Goal: Task Accomplishment & Management: Manage account settings

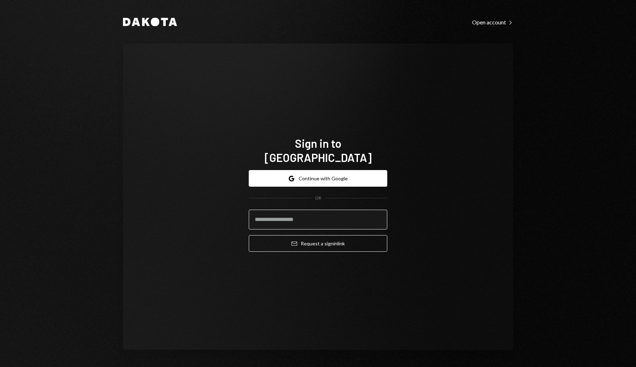
type input "**********"
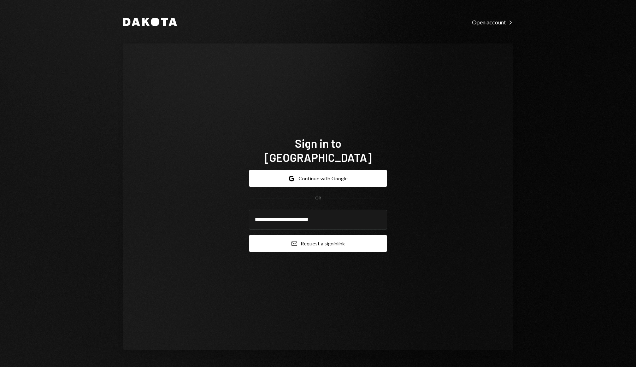
click at [309, 237] on button "Email Request a sign in link" at bounding box center [318, 243] width 139 height 17
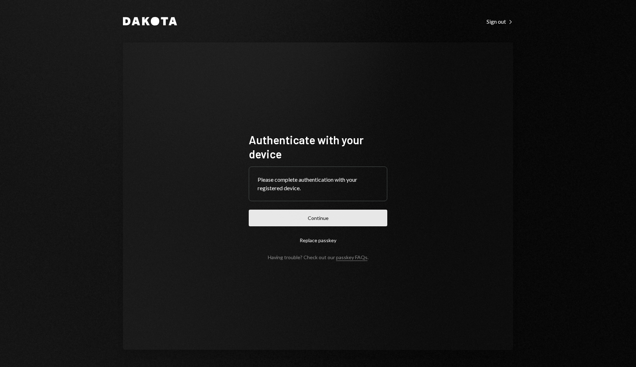
click at [315, 213] on button "Continue" at bounding box center [318, 218] width 139 height 17
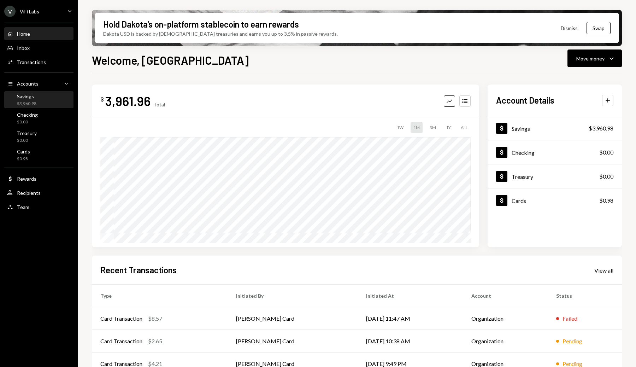
click at [41, 98] on div "Savings $3,960.98" at bounding box center [39, 99] width 64 height 13
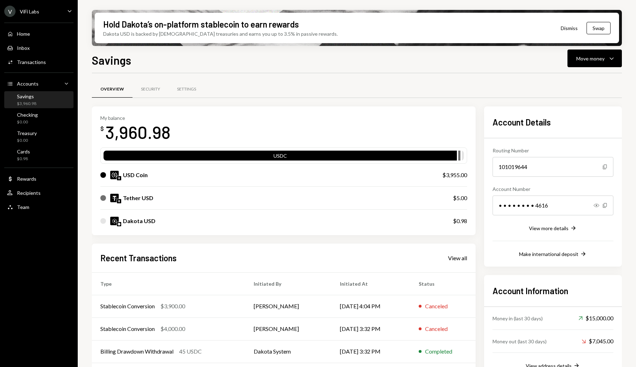
scroll to position [15, 0]
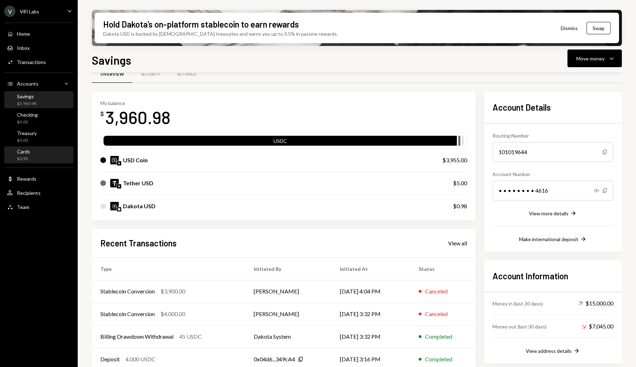
click at [33, 153] on div "Cards $0.98" at bounding box center [39, 154] width 64 height 13
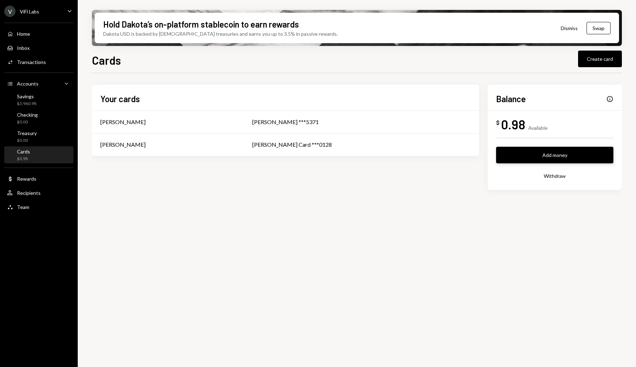
click at [579, 155] on button "Add money" at bounding box center [554, 155] width 117 height 17
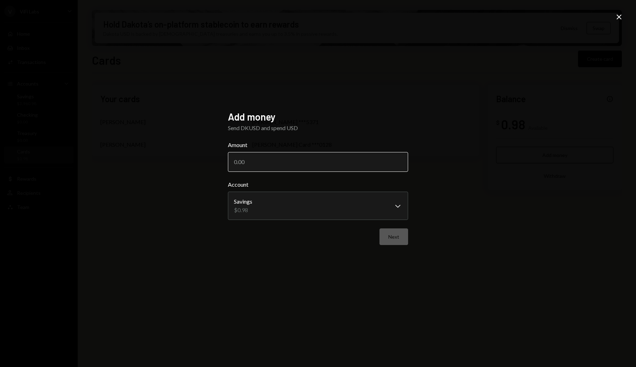
click at [349, 160] on input "Amount" at bounding box center [318, 162] width 180 height 20
type input "1000"
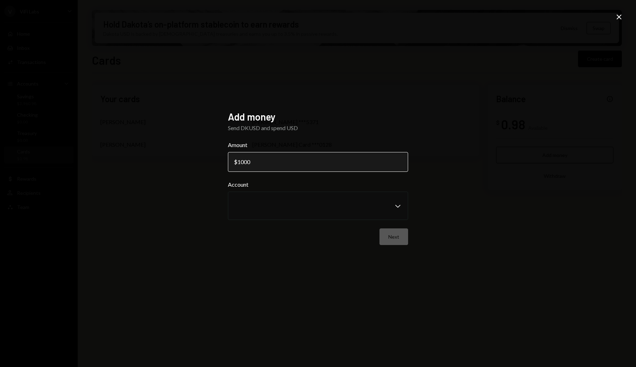
click at [348, 165] on input "1000" at bounding box center [318, 162] width 180 height 20
drag, startPoint x: 318, startPoint y: 165, endPoint x: 212, endPoint y: 162, distance: 105.7
click at [212, 162] on div "Add money Send DKUSD and spend USD Amount $ 1000 Account Chevron Down Next Close" at bounding box center [318, 183] width 636 height 367
click at [317, 239] on div "Next" at bounding box center [318, 236] width 180 height 17
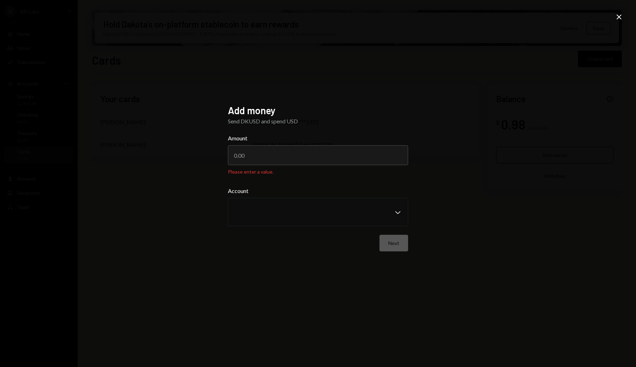
click at [619, 21] on icon "Close" at bounding box center [619, 17] width 8 height 8
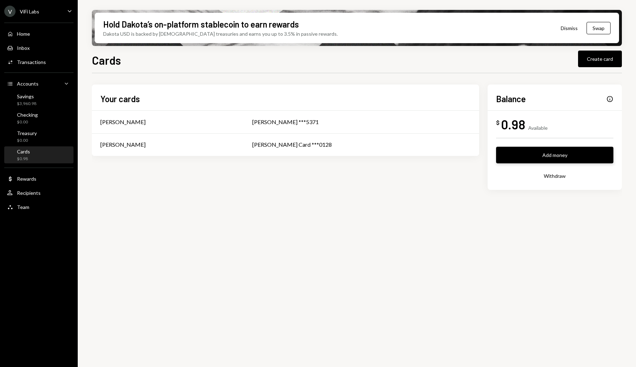
click at [513, 150] on button "Add money" at bounding box center [554, 155] width 117 height 17
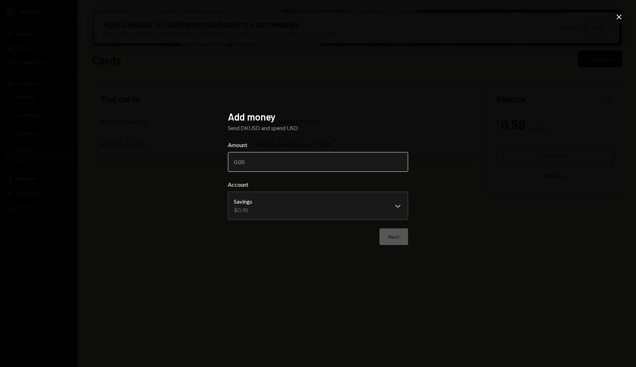
click at [304, 162] on input "Amount" at bounding box center [318, 162] width 180 height 20
click at [277, 208] on body "**********" at bounding box center [318, 183] width 636 height 367
click at [396, 207] on body "**********" at bounding box center [318, 183] width 636 height 367
click at [397, 209] on body "**********" at bounding box center [318, 183] width 636 height 367
click at [620, 16] on icon at bounding box center [619, 16] width 5 height 5
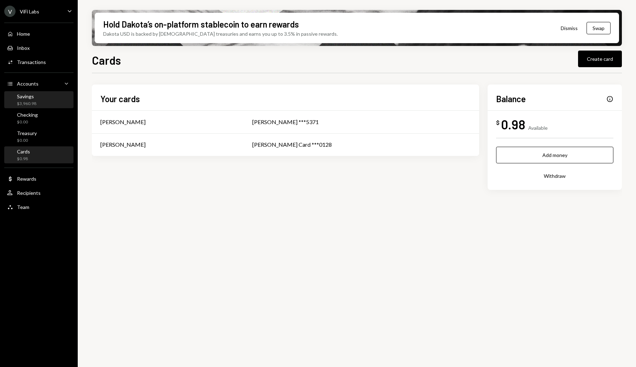
click at [45, 102] on div "Savings $3,960.98" at bounding box center [39, 99] width 64 height 13
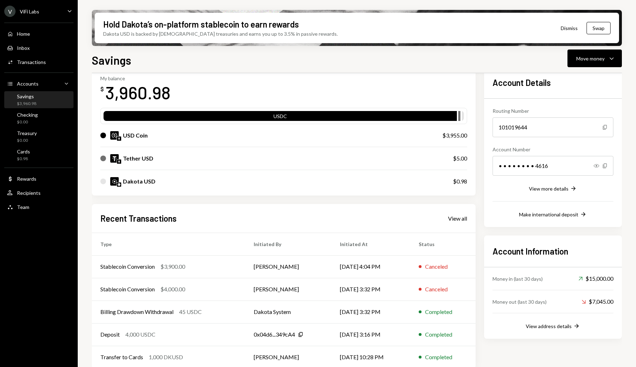
scroll to position [35, 0]
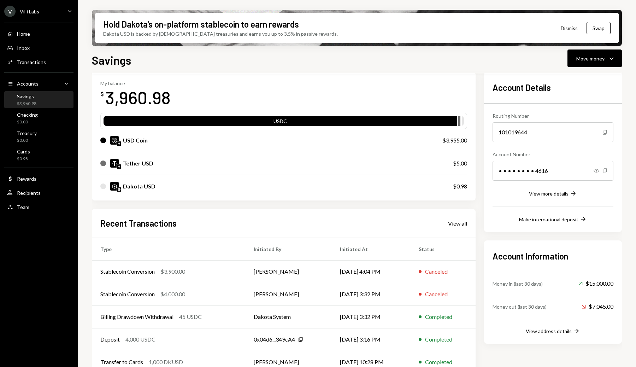
click at [136, 185] on div "Dakota USD" at bounding box center [139, 186] width 33 height 8
click at [611, 58] on icon "Caret Down" at bounding box center [612, 58] width 8 height 8
click at [561, 129] on div "Swap Swap stablecoins" at bounding box center [584, 133] width 71 height 16
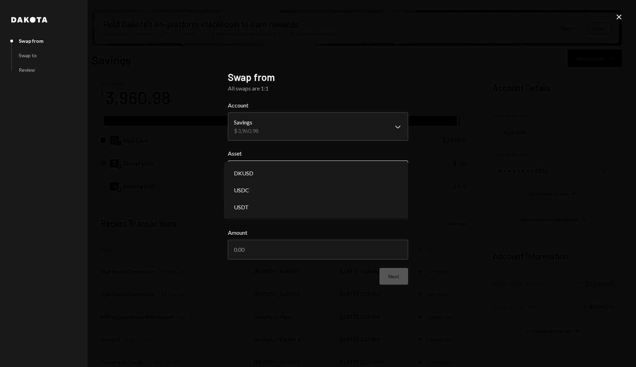
click at [295, 173] on body "V ViFi Labs Caret Down Home Home Inbox Inbox Activities Transactions Accounts A…" at bounding box center [318, 183] width 636 height 367
select select "*****"
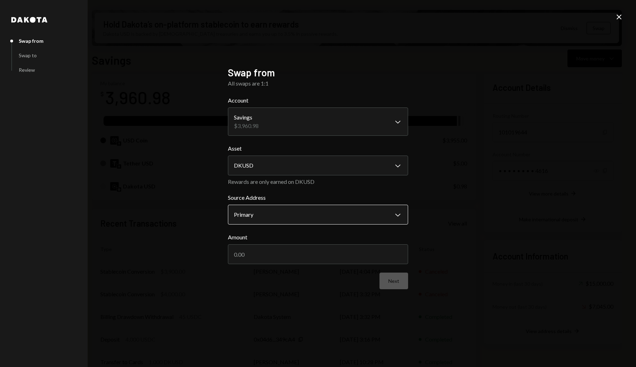
click at [271, 208] on body "V ViFi Labs Caret Down Home Home Inbox Inbox Activities Transactions Accounts A…" at bounding box center [318, 183] width 636 height 367
click at [258, 250] on input "Amount" at bounding box center [318, 254] width 180 height 20
type input "100"
click at [387, 285] on button "Next" at bounding box center [394, 281] width 29 height 17
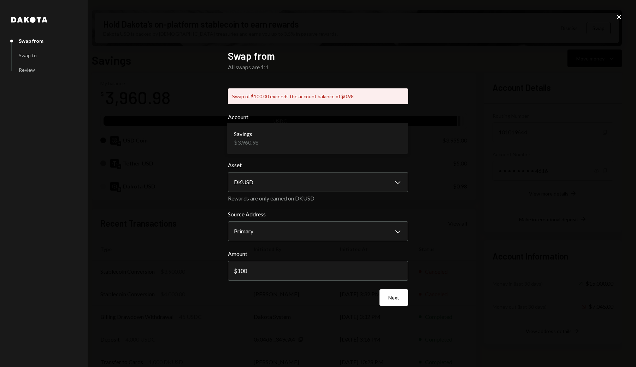
click at [379, 139] on body "V ViFi Labs Caret Down Home Home Inbox Inbox Activities Transactions Accounts A…" at bounding box center [318, 183] width 636 height 367
click at [408, 139] on div "Savings $3,960.98" at bounding box center [317, 138] width 181 height 31
click at [297, 235] on body "V ViFi Labs Caret Down Home Home Inbox Inbox Activities Transactions Accounts A…" at bounding box center [318, 183] width 636 height 367
click at [308, 146] on body "V ViFi Labs Caret Down Home Home Inbox Inbox Activities Transactions Accounts A…" at bounding box center [318, 183] width 636 height 367
click at [617, 16] on icon "Close" at bounding box center [619, 17] width 8 height 8
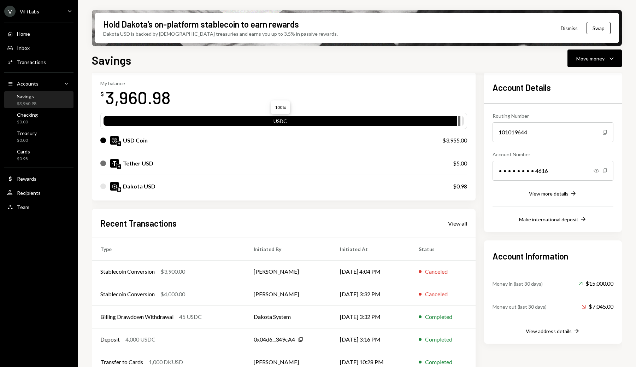
click at [229, 122] on div "USDC" at bounding box center [281, 122] width 354 height 10
click at [273, 124] on div "USDC" at bounding box center [281, 122] width 354 height 10
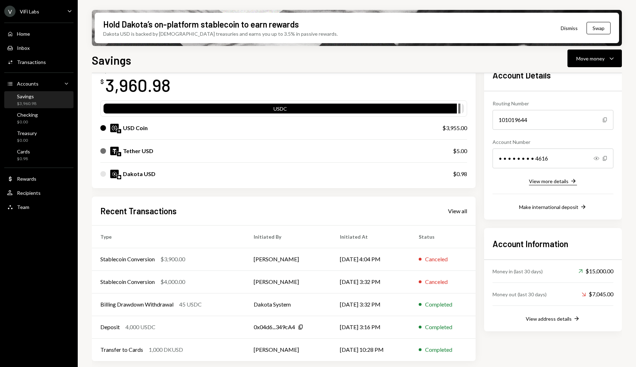
click at [555, 180] on div "View more details" at bounding box center [549, 181] width 40 height 6
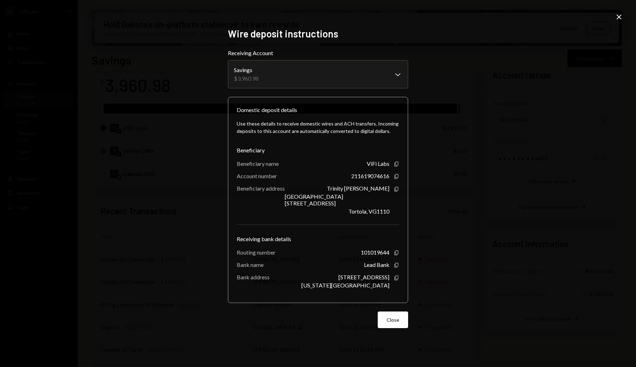
click at [618, 19] on icon "Close" at bounding box center [619, 17] width 8 height 8
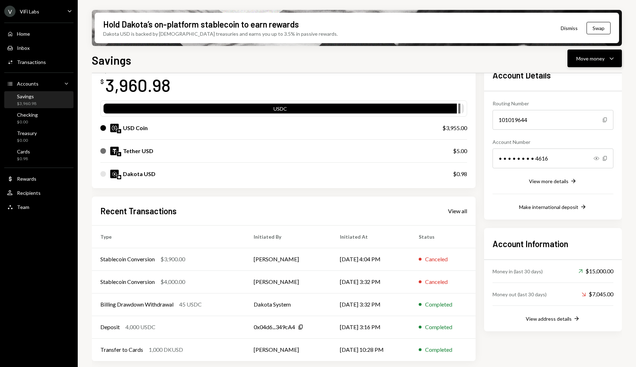
click at [595, 57] on div "Move money" at bounding box center [591, 58] width 28 height 7
click at [400, 104] on div "USDC" at bounding box center [281, 109] width 354 height 10
click at [402, 108] on div "USDC" at bounding box center [281, 110] width 354 height 10
click at [599, 25] on button "Swap" at bounding box center [599, 28] width 24 height 12
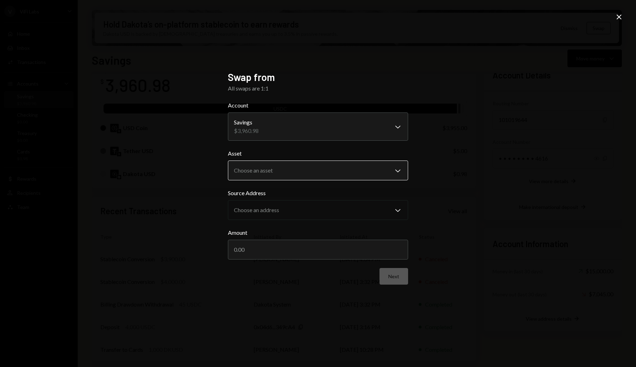
click at [336, 170] on body "V ViFi Labs Caret Down Home Home Inbox Inbox Activities Transactions Accounts A…" at bounding box center [318, 183] width 636 height 367
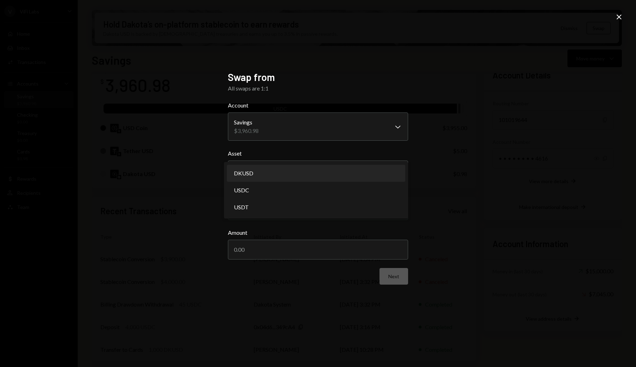
select select "*****"
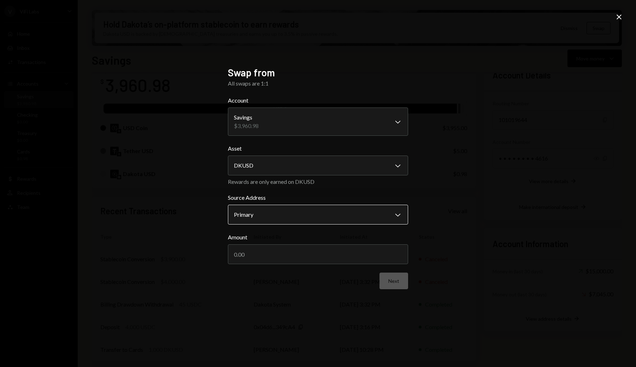
click at [334, 209] on body "V ViFi Labs Caret Down Home Home Inbox Inbox Activities Transactions Accounts A…" at bounding box center [318, 183] width 636 height 367
click at [368, 181] on div "Rewards are only earned on DKUSD" at bounding box center [318, 181] width 180 height 7
click at [290, 259] on input "Amount" at bounding box center [318, 254] width 180 height 20
type input "100"
click at [368, 293] on div "**********" at bounding box center [318, 183] width 180 height 234
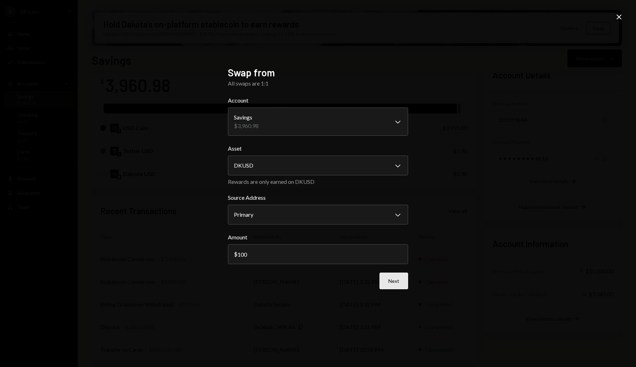
click at [388, 285] on button "Next" at bounding box center [394, 281] width 29 height 17
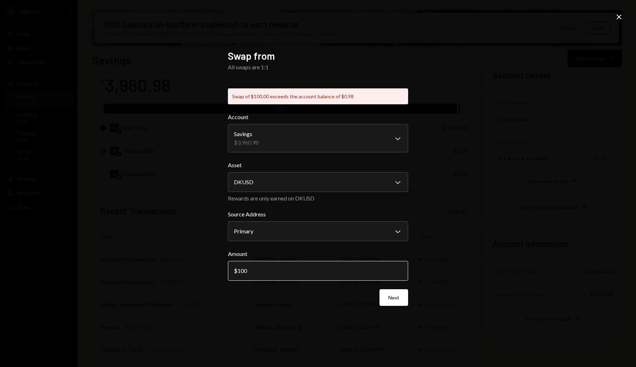
click at [269, 271] on input "100" at bounding box center [318, 271] width 180 height 20
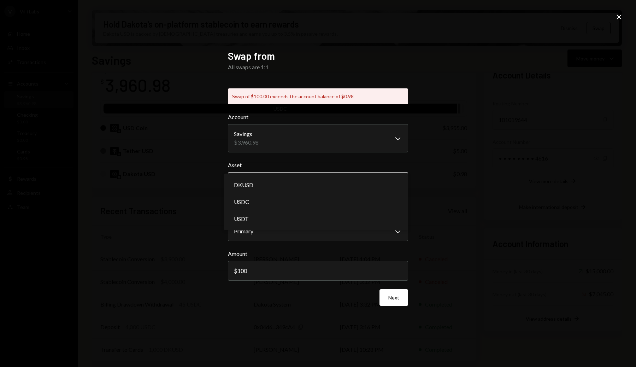
click at [271, 187] on body "V ViFi Labs Caret Down Home Home Inbox Inbox Activities Transactions Accounts A…" at bounding box center [318, 183] width 636 height 367
select select "****"
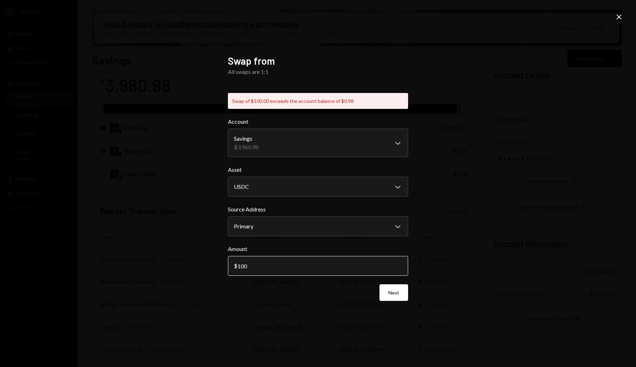
click at [255, 265] on input "100" at bounding box center [318, 266] width 180 height 20
click at [390, 296] on button "Next" at bounding box center [394, 292] width 29 height 17
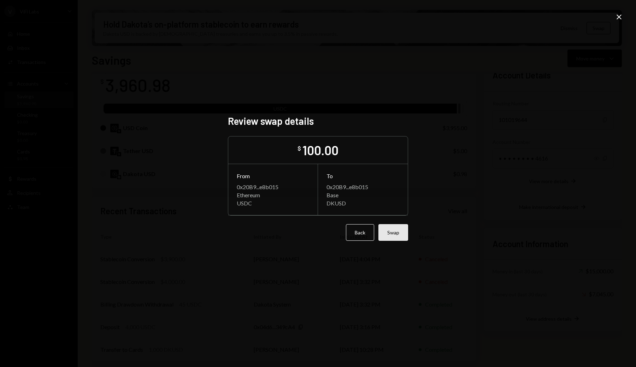
click at [404, 239] on button "Swap" at bounding box center [394, 232] width 30 height 17
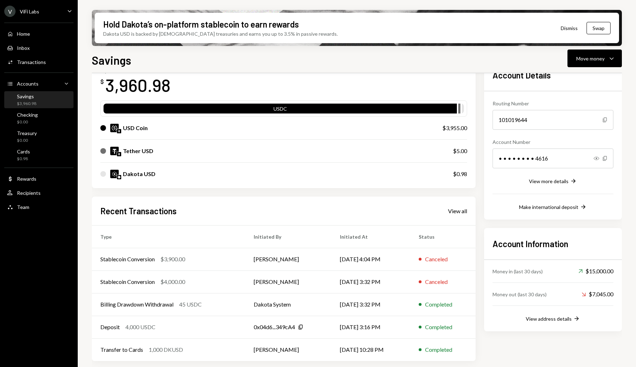
scroll to position [13, 0]
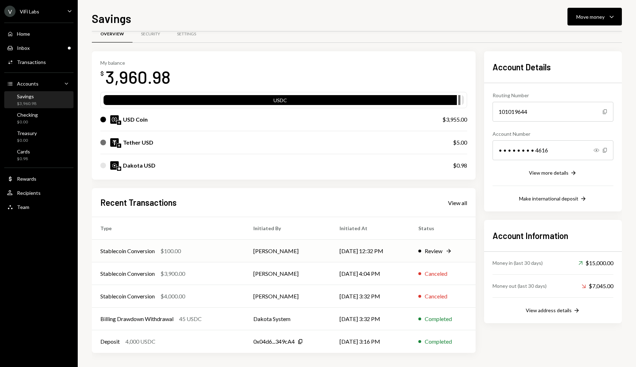
click at [446, 250] on div "Review Right Arrow" at bounding box center [443, 251] width 49 height 8
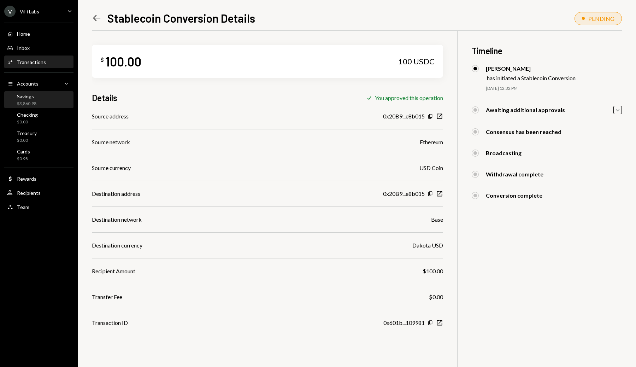
click at [27, 97] on div "Savings" at bounding box center [26, 96] width 19 height 6
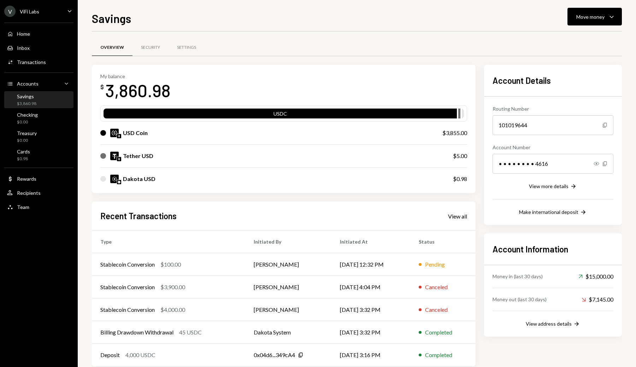
scroll to position [13, 0]
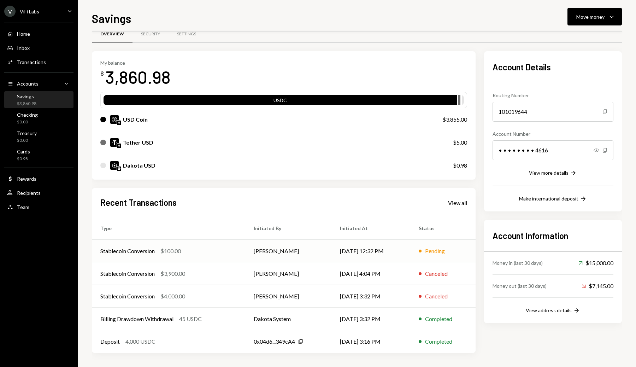
click at [287, 254] on td "[PERSON_NAME]" at bounding box center [288, 251] width 87 height 23
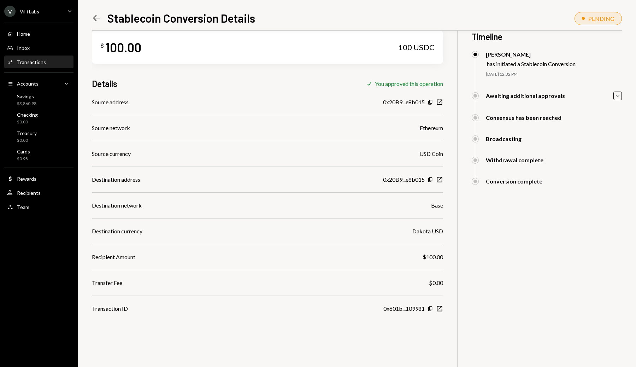
scroll to position [14, 0]
click at [618, 97] on icon "Caret Down" at bounding box center [618, 96] width 8 height 8
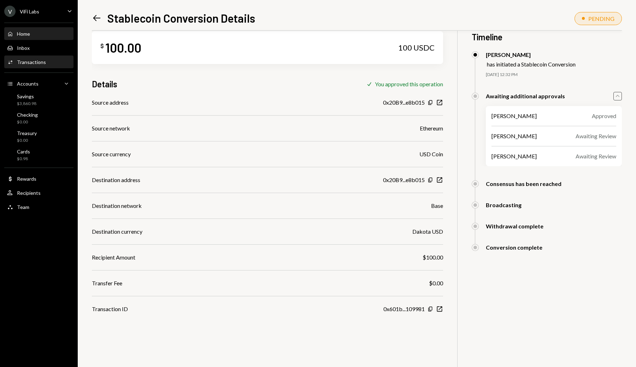
click at [44, 34] on div "Home Home" at bounding box center [39, 34] width 64 height 6
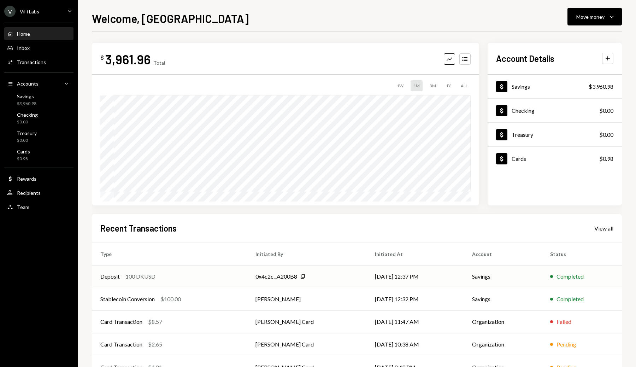
click at [176, 276] on div "Deposit 100 DKUSD" at bounding box center [169, 276] width 138 height 8
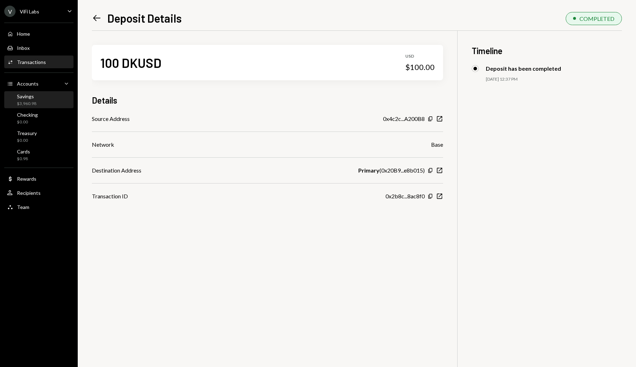
click at [37, 98] on div "Savings $3,960.98" at bounding box center [39, 99] width 64 height 13
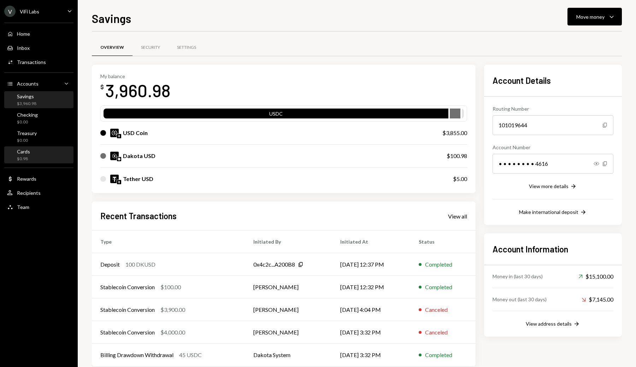
click at [29, 161] on div "$0.98" at bounding box center [23, 159] width 13 height 6
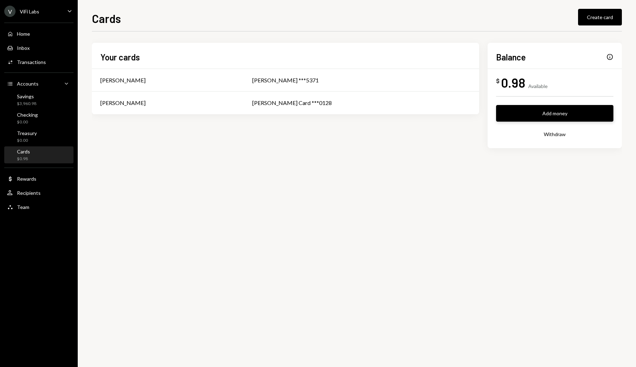
click at [538, 118] on button "Add money" at bounding box center [554, 113] width 117 height 17
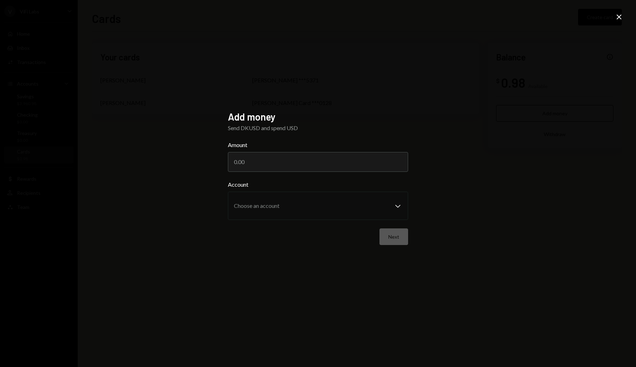
click at [328, 173] on form "Amount Account Choose an account Chevron Down Next" at bounding box center [318, 193] width 180 height 104
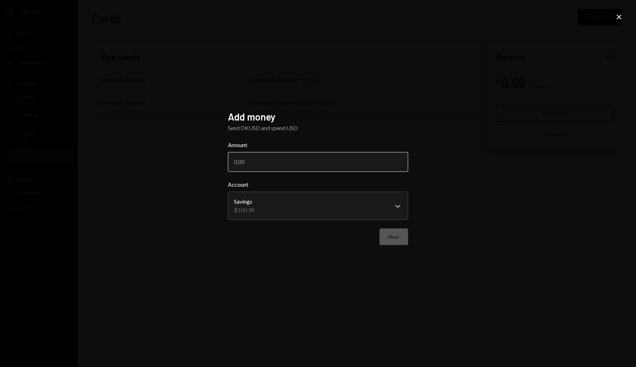
click at [323, 165] on input "Amount" at bounding box center [318, 162] width 180 height 20
type input "100"
click at [397, 238] on button "Next" at bounding box center [394, 236] width 29 height 17
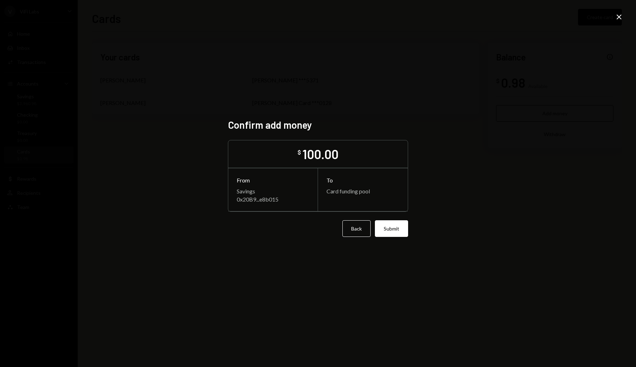
click at [399, 233] on button "Submit" at bounding box center [391, 228] width 33 height 17
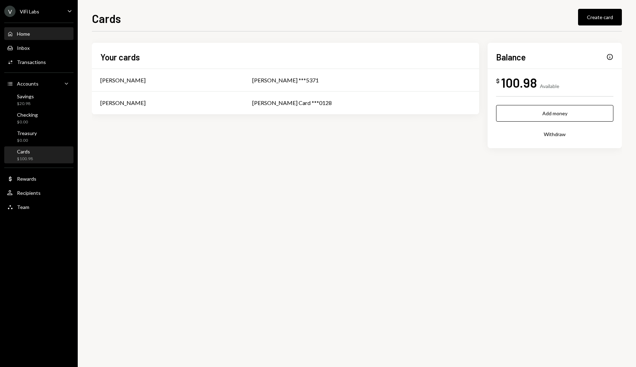
click at [14, 35] on div "Home Home" at bounding box center [18, 34] width 23 height 6
